Goal: Check status

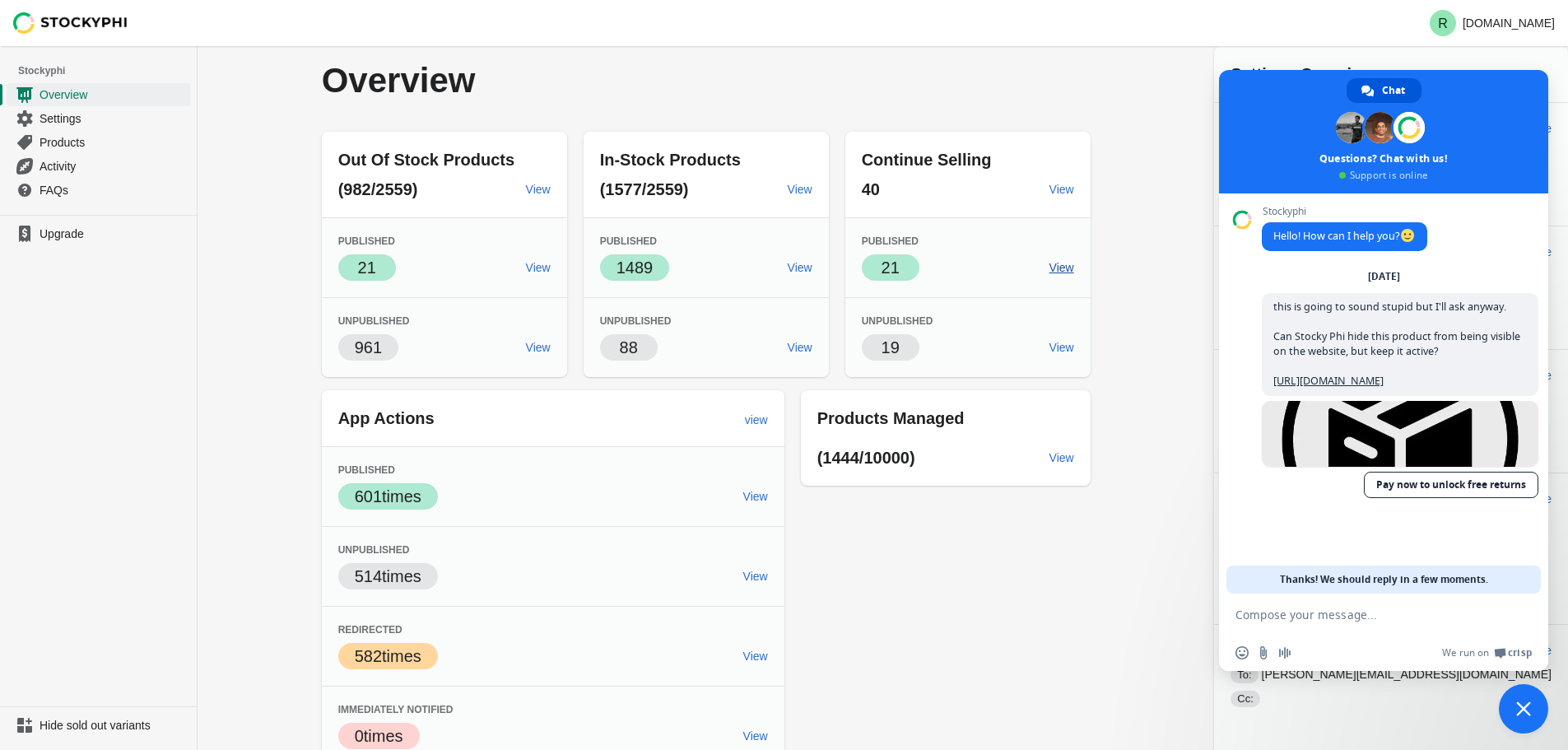
click at [1074, 263] on span "View" at bounding box center [1061, 268] width 25 height 13
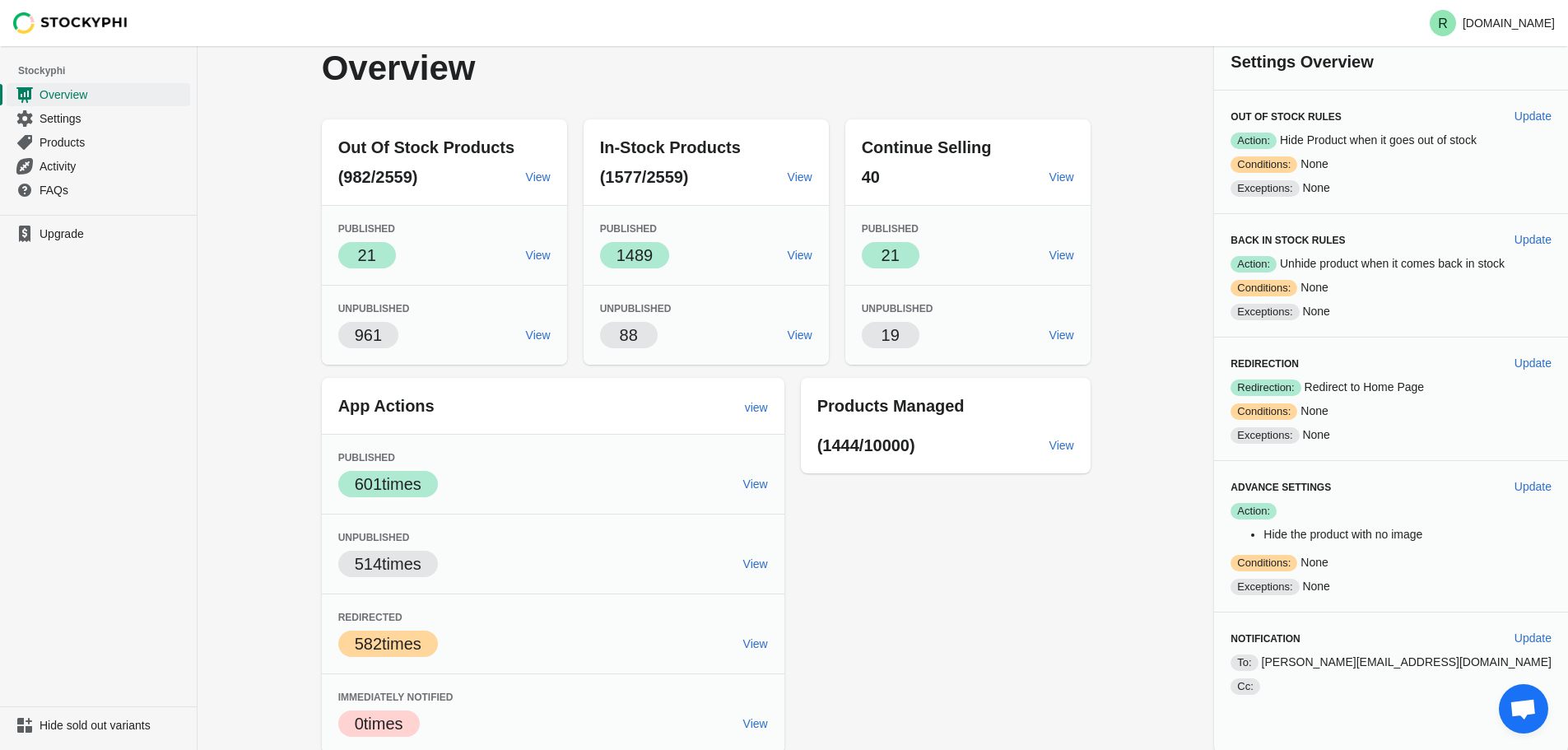
scroll to position [16, 0]
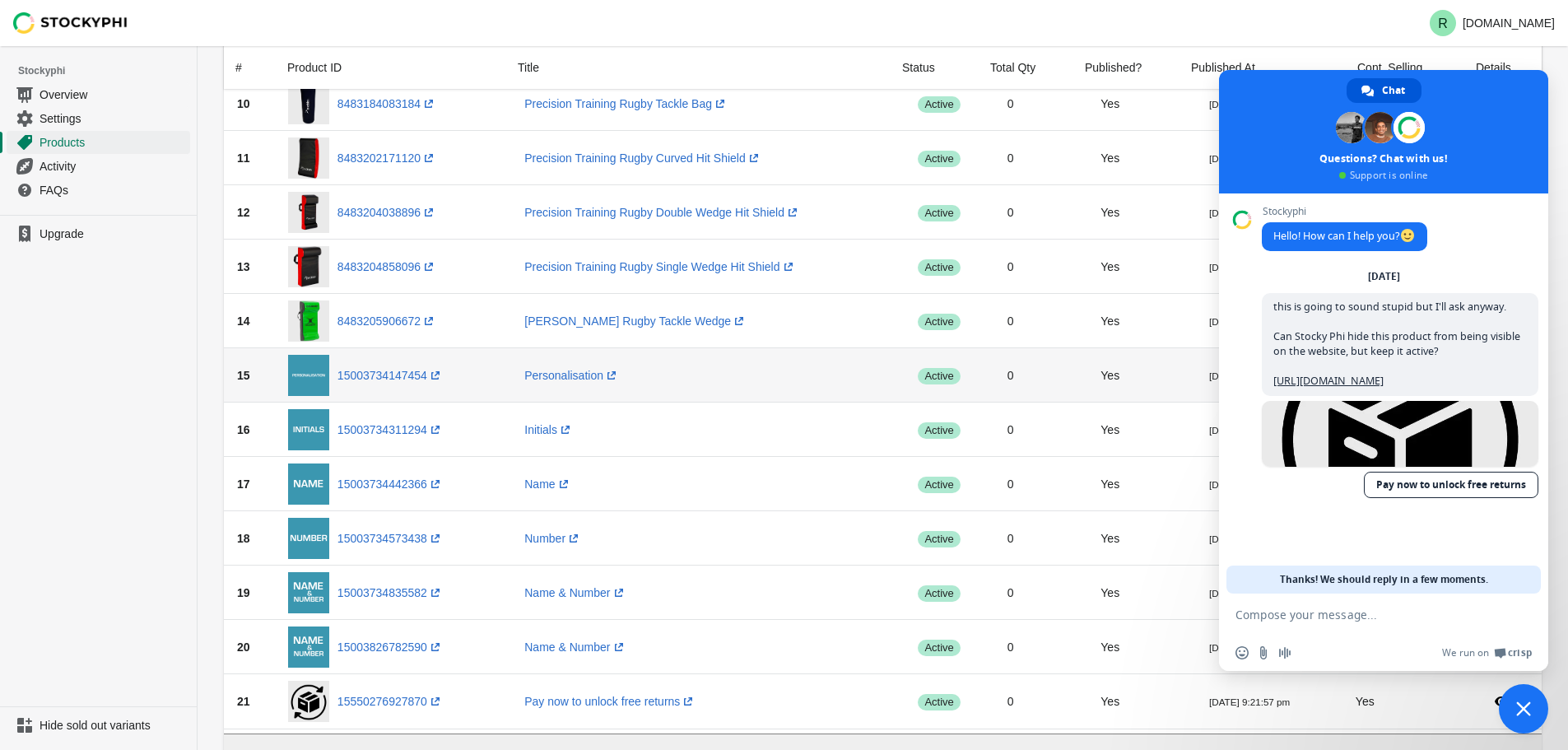
scroll to position [720, 0]
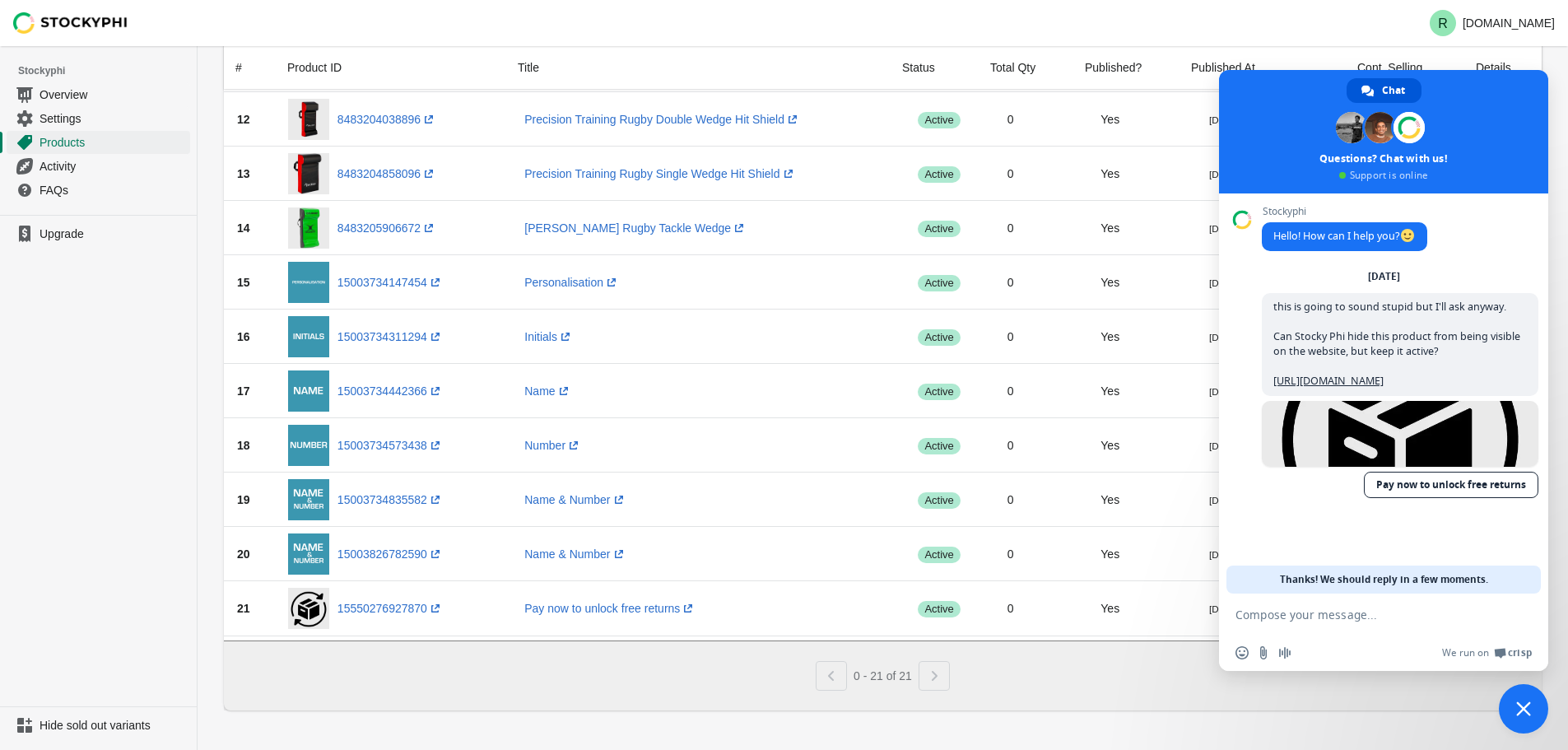
click at [1524, 704] on span "Close chat" at bounding box center [1524, 710] width 15 height 15
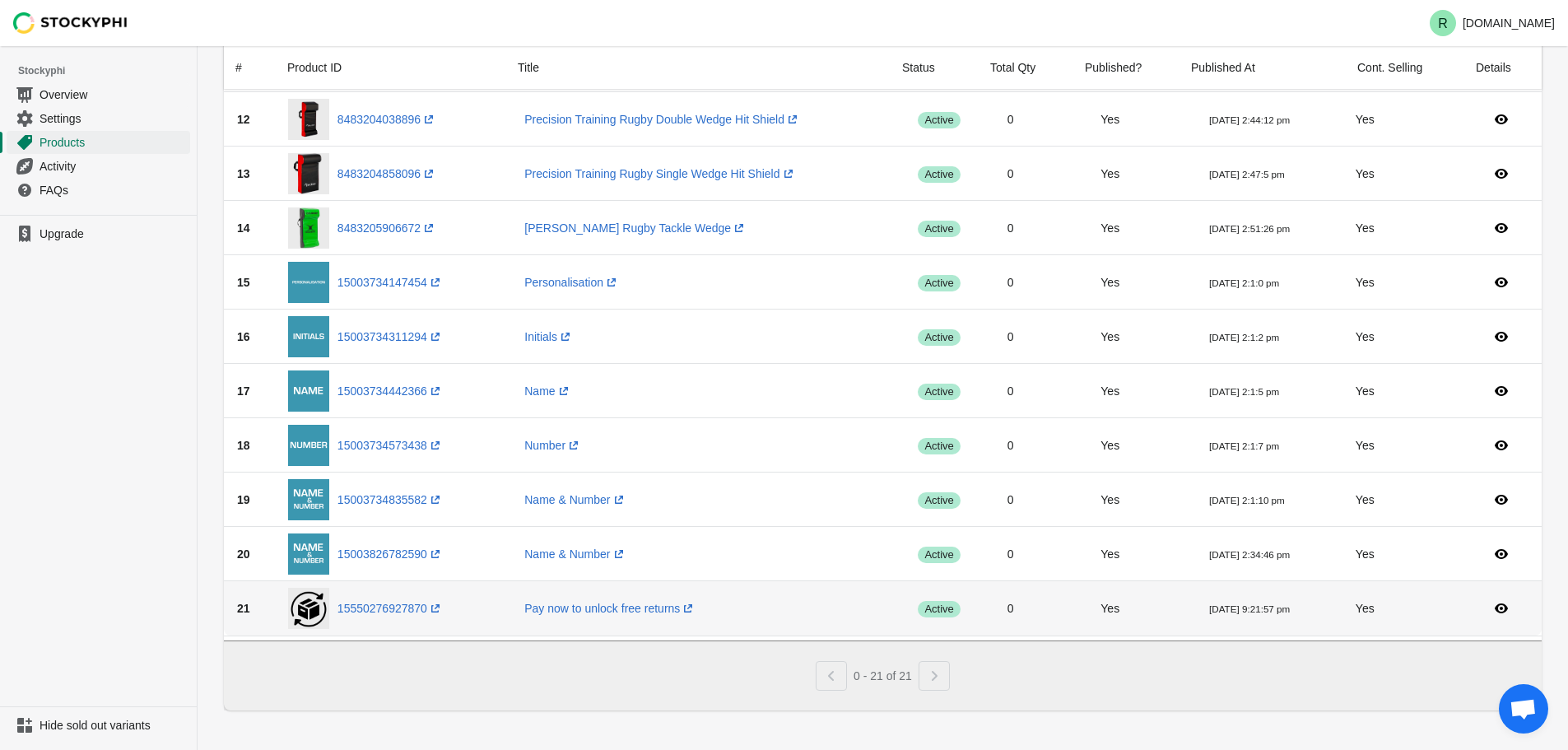
drag, startPoint x: 1258, startPoint y: 605, endPoint x: 1300, endPoint y: 604, distance: 42.0
click at [1300, 604] on td "2025-10-01 9:21:57 pm" at bounding box center [1268, 608] width 146 height 54
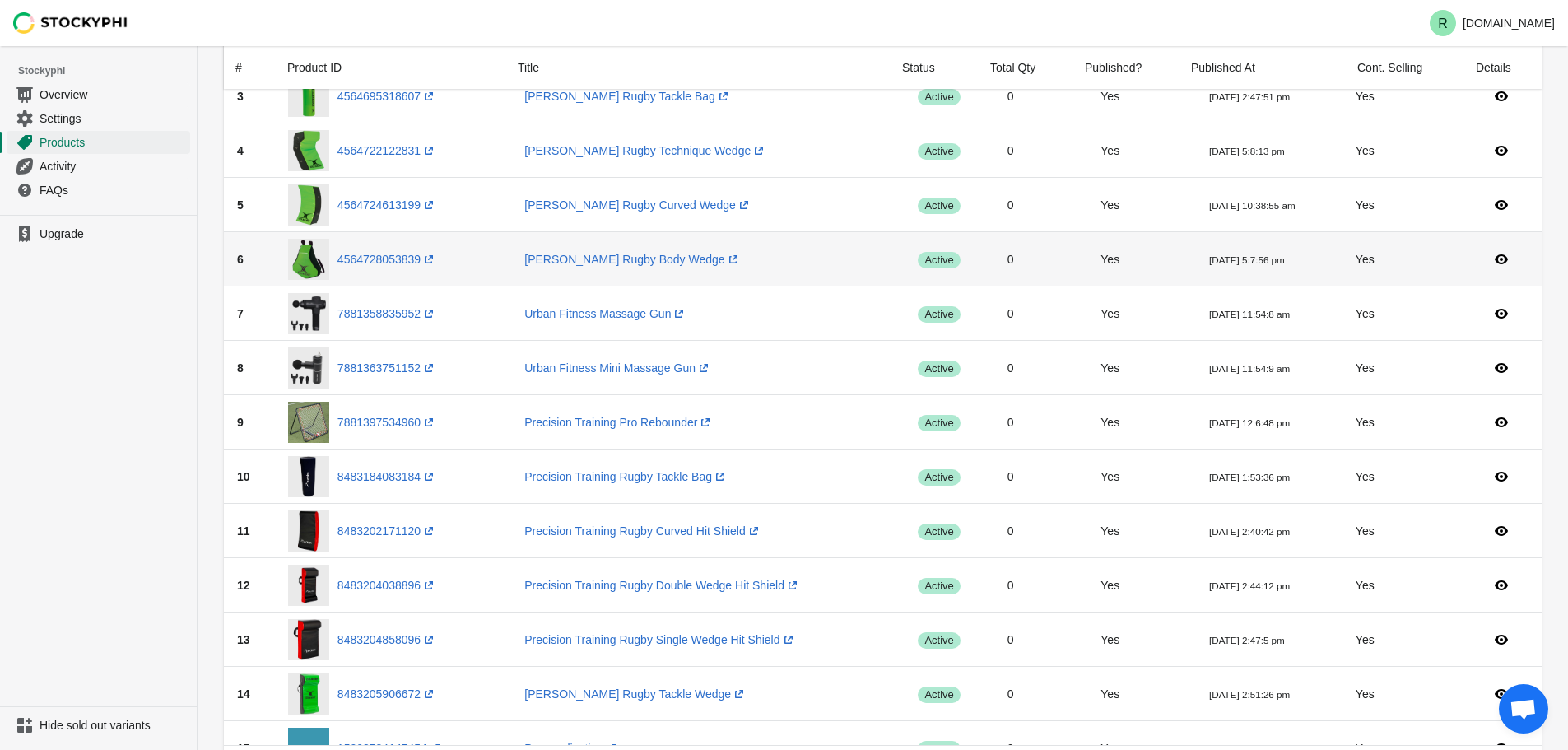
scroll to position [659, 0]
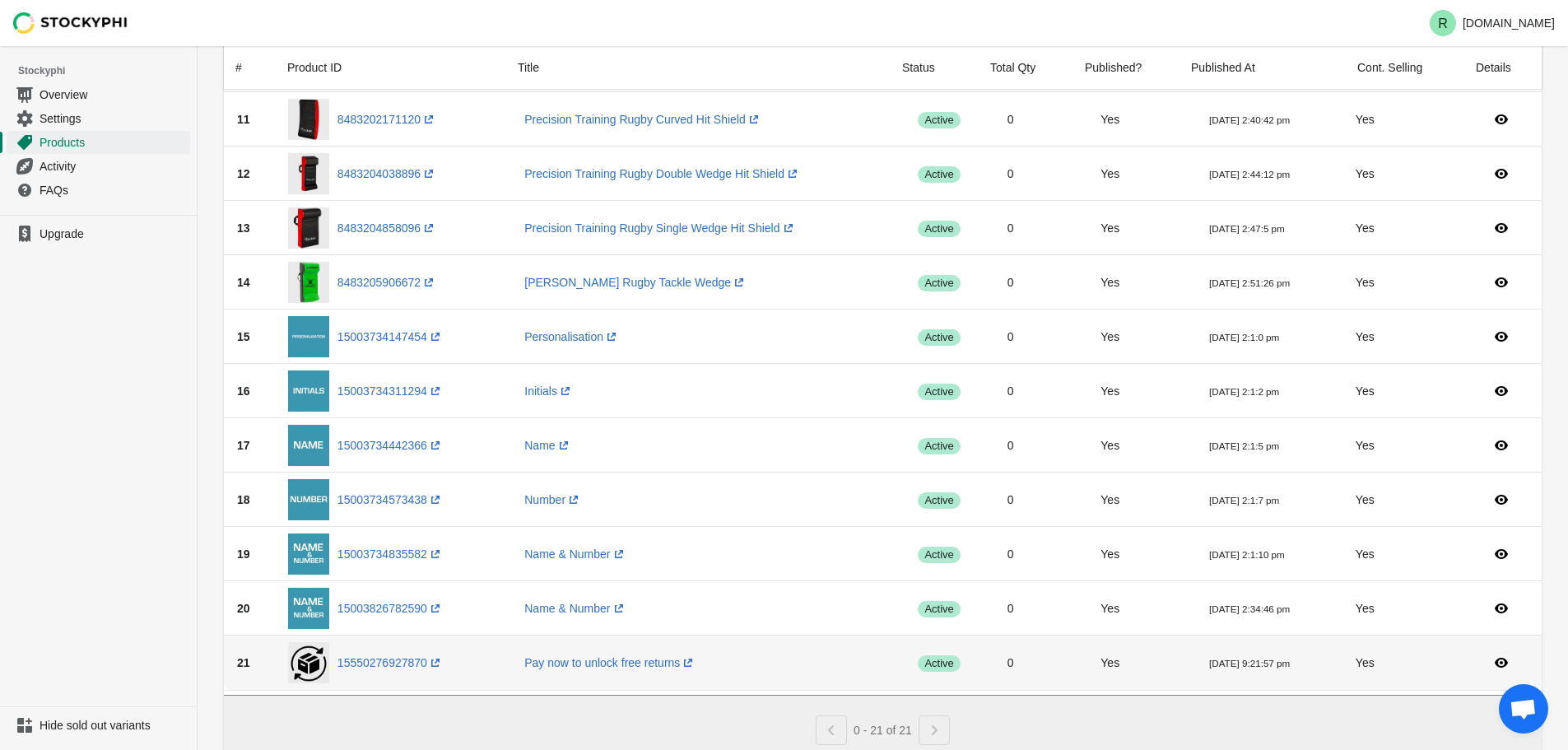
click at [1250, 669] on small "2025-10-01 9:21:57 pm" at bounding box center [1250, 663] width 81 height 11
